Goal: Find specific page/section: Find specific page/section

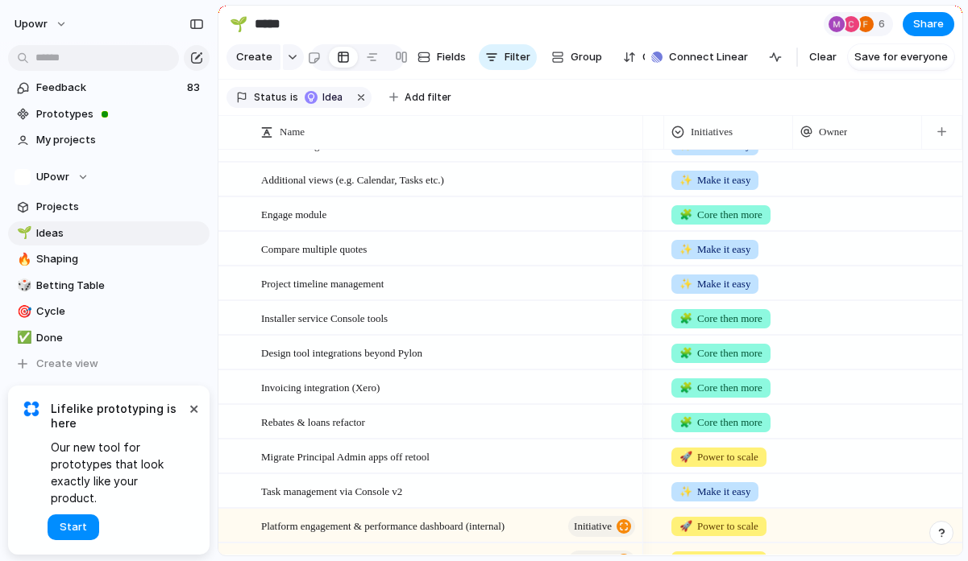
scroll to position [206, 0]
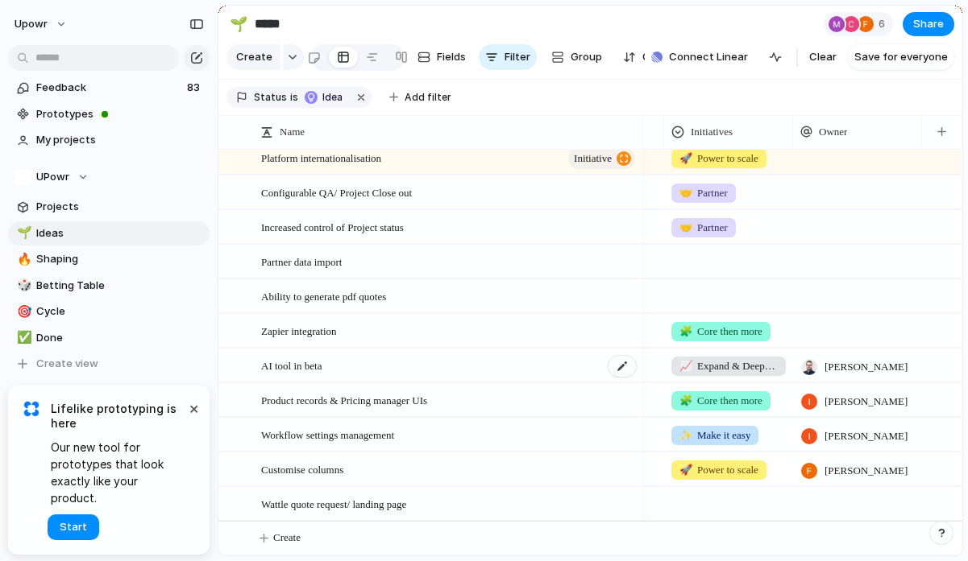
click at [287, 370] on span "AI tool in beta" at bounding box center [291, 365] width 60 height 19
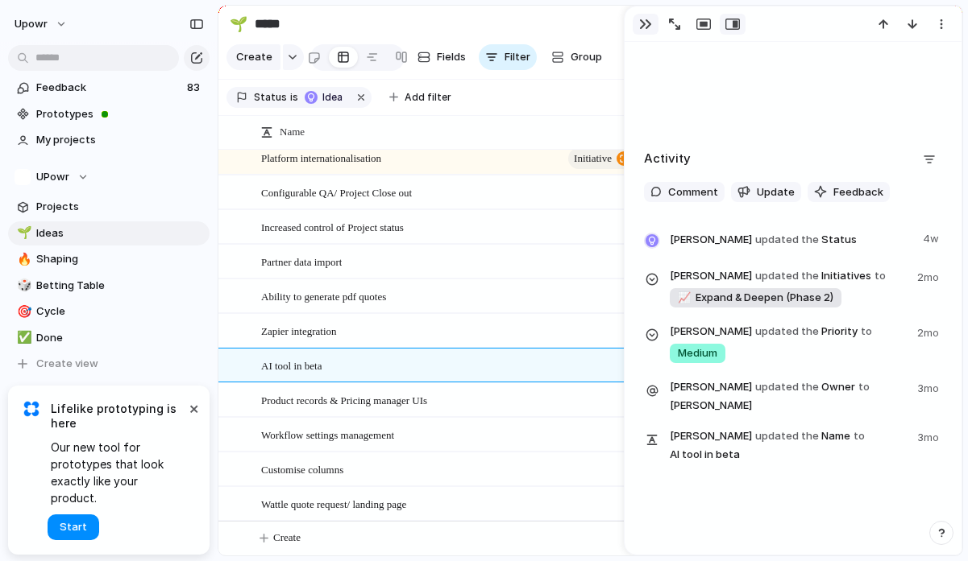
click at [647, 23] on div "button" at bounding box center [645, 24] width 13 height 13
